Goal: Task Accomplishment & Management: Manage account settings

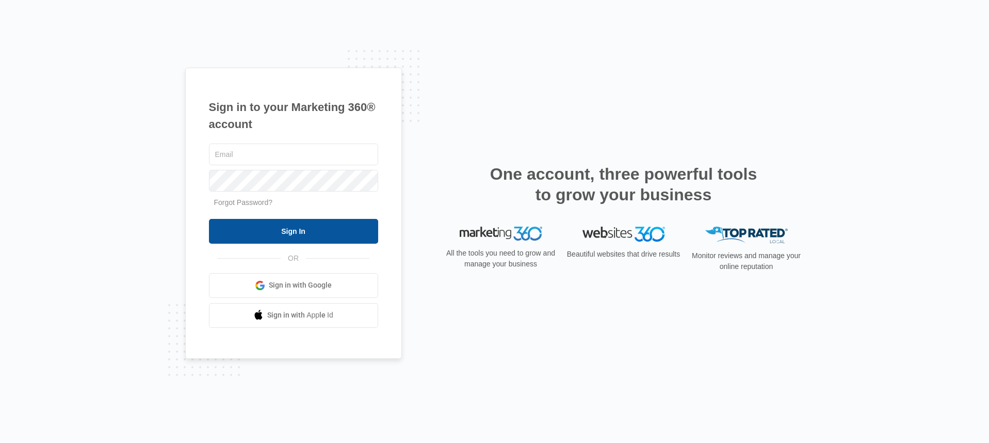
type input "[EMAIL_ADDRESS][DOMAIN_NAME]"
click at [254, 235] on input "Sign In" at bounding box center [293, 231] width 169 height 25
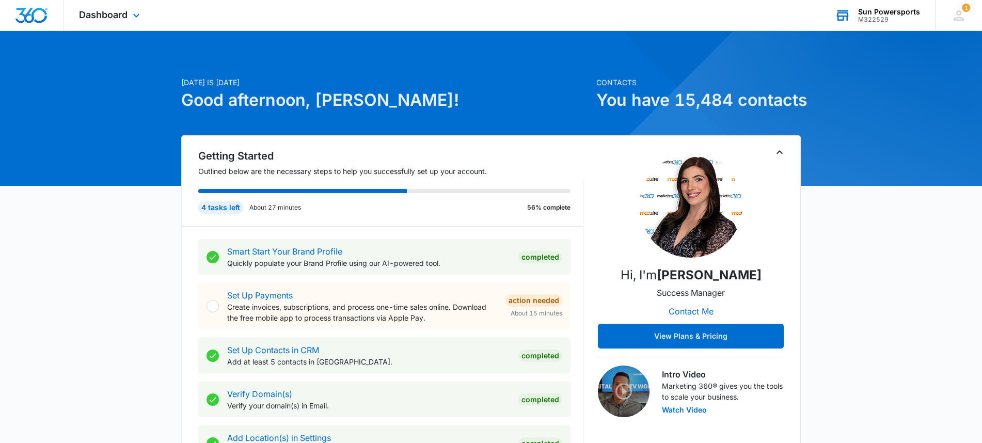
click at [873, 21] on div "M322529" at bounding box center [889, 19] width 62 height 7
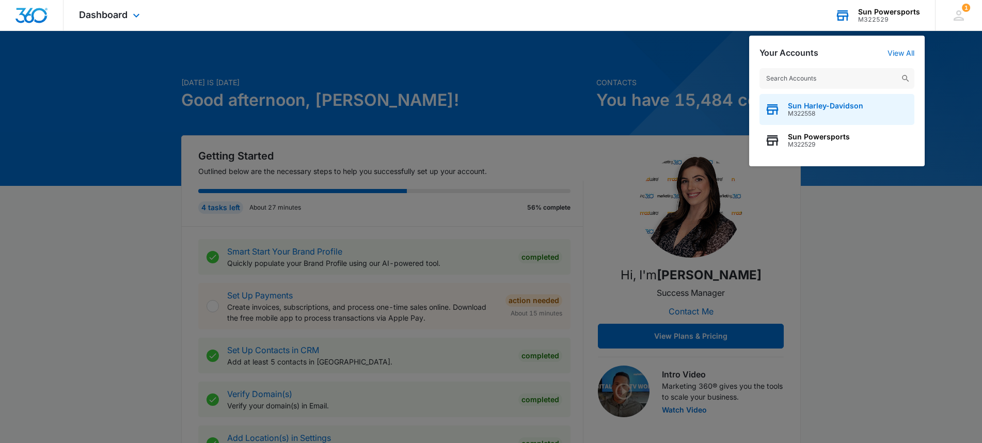
click at [805, 111] on span "M322558" at bounding box center [825, 113] width 75 height 7
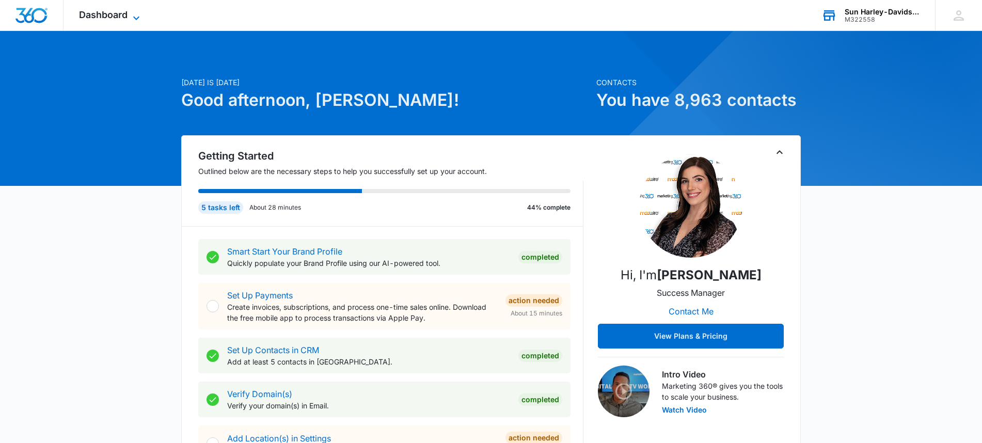
click at [104, 13] on span "Dashboard" at bounding box center [103, 14] width 49 height 11
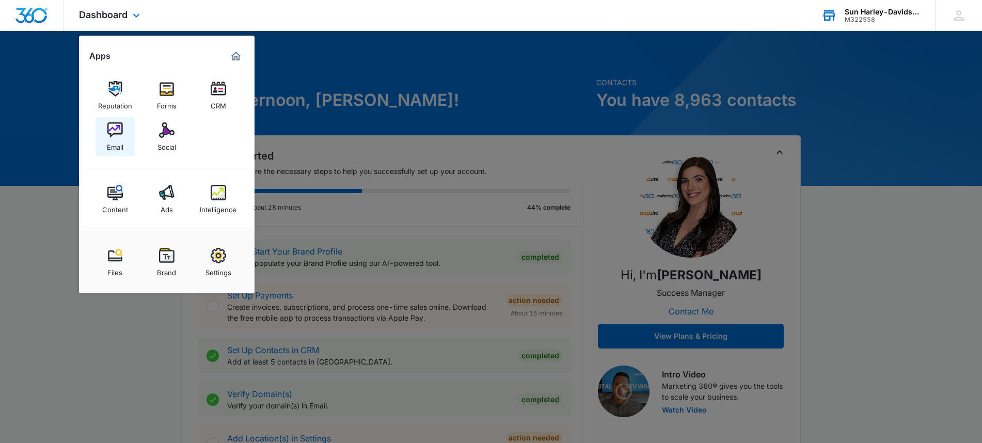
click at [115, 133] on img at bounding box center [114, 129] width 15 height 15
